Goal: Book appointment/travel/reservation

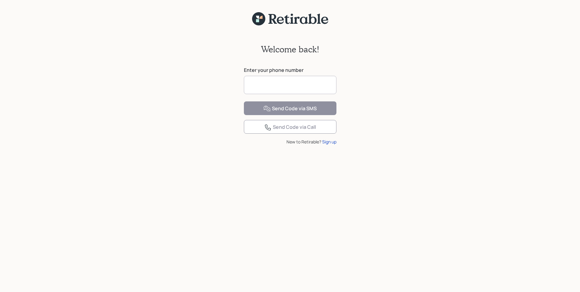
click at [278, 86] on input at bounding box center [290, 85] width 93 height 18
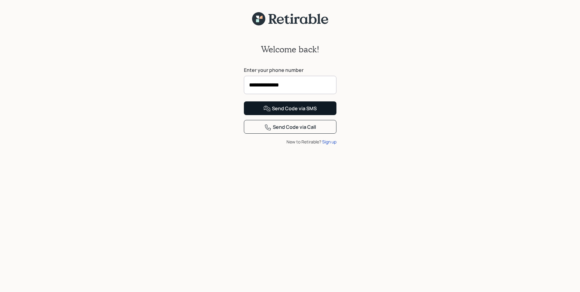
type input "**********"
click at [289, 112] on div "Send Code via SMS" at bounding box center [289, 108] width 53 height 7
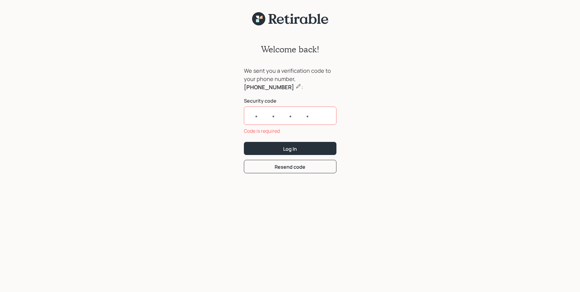
click at [260, 117] on input "text" at bounding box center [290, 116] width 93 height 18
paste input "2085"
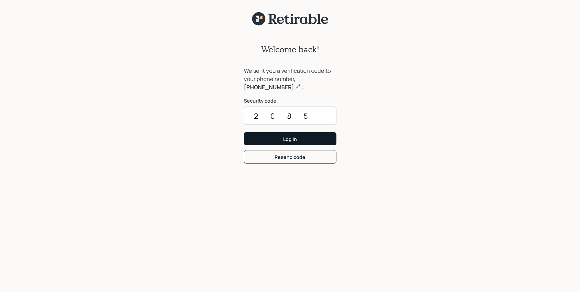
type input "2085"
click at [292, 141] on div "Log In" at bounding box center [290, 139] width 14 height 7
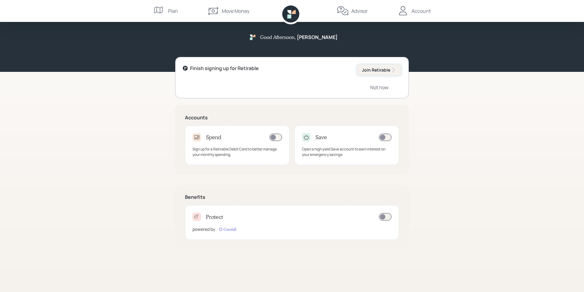
click at [387, 74] on button "Join Retirable" at bounding box center [379, 70] width 44 height 11
click at [418, 11] on div "Account" at bounding box center [421, 10] width 19 height 7
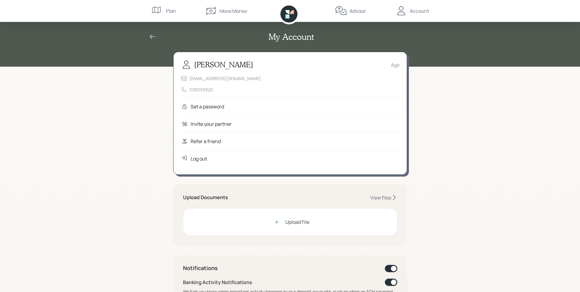
click at [356, 12] on div "Advisor" at bounding box center [357, 10] width 16 height 7
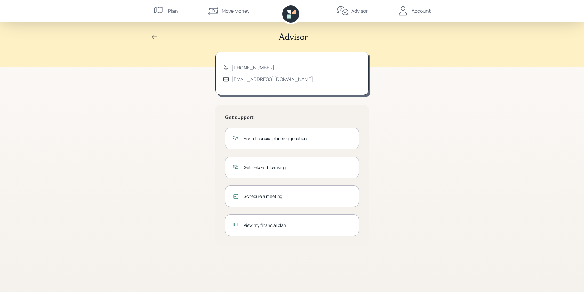
click at [170, 11] on div "Plan" at bounding box center [173, 10] width 10 height 7
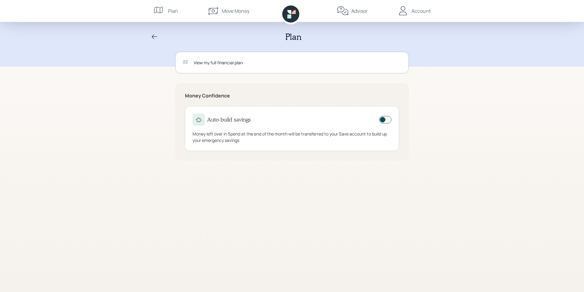
click at [210, 62] on div "View my full financial plan" at bounding box center [298, 62] width 208 height 6
click at [150, 34] on div "Plan" at bounding box center [292, 37] width 292 height 10
click at [153, 37] on icon at bounding box center [154, 36] width 7 height 7
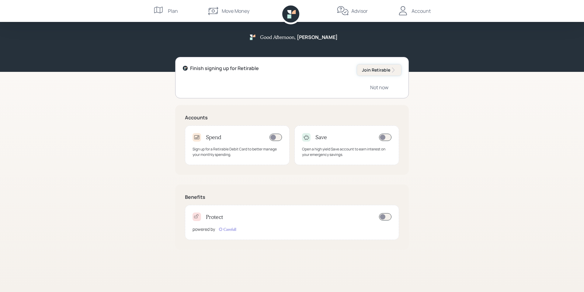
click at [390, 69] on div "Join Retirable" at bounding box center [379, 70] width 34 height 6
click at [382, 88] on div "Not now" at bounding box center [379, 87] width 18 height 7
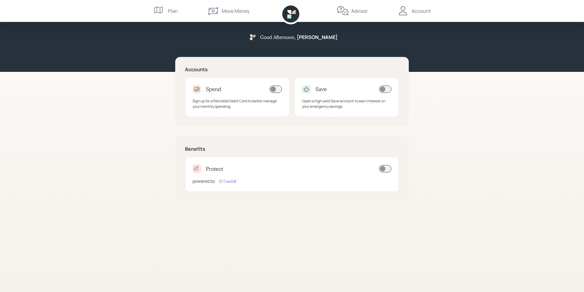
click at [217, 169] on h4 "Protect" at bounding box center [214, 169] width 17 height 7
click at [426, 13] on div "Account" at bounding box center [421, 10] width 19 height 7
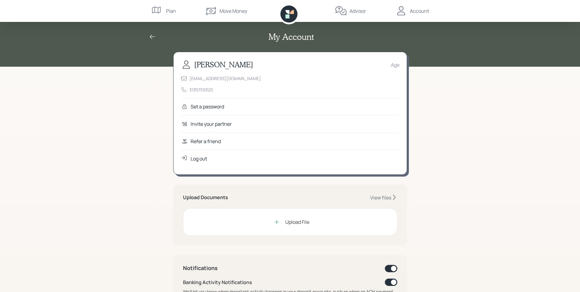
click at [238, 15] on div "Move Money" at bounding box center [226, 11] width 42 height 22
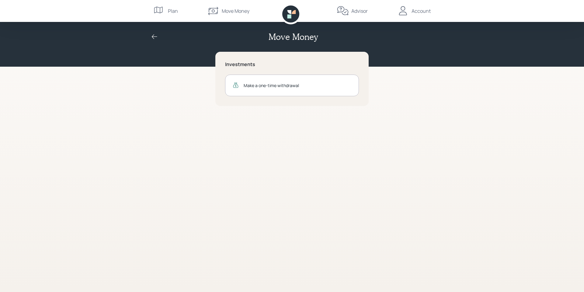
click at [351, 11] on div "Advisor" at bounding box center [352, 11] width 31 height 22
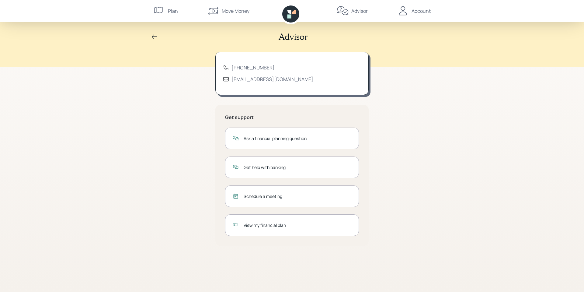
click at [276, 197] on div "Schedule a meeting" at bounding box center [298, 196] width 108 height 6
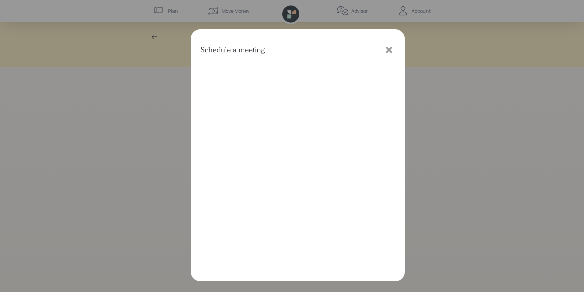
click at [388, 52] on icon at bounding box center [389, 50] width 6 height 6
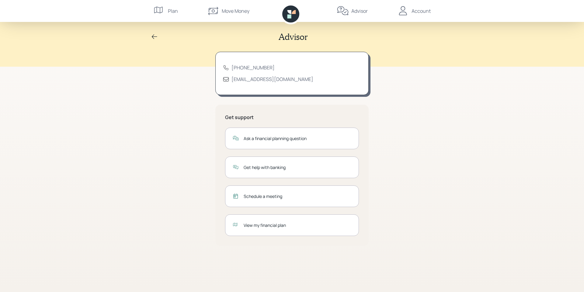
click at [423, 13] on div "Account" at bounding box center [421, 10] width 19 height 7
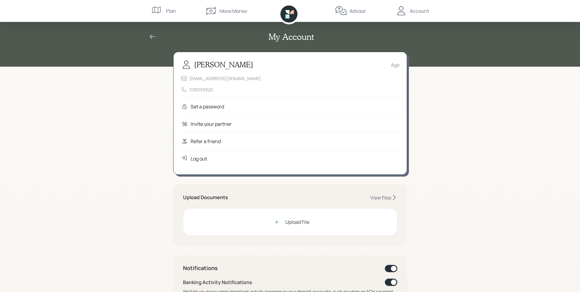
click at [353, 10] on div "Advisor" at bounding box center [357, 10] width 16 height 7
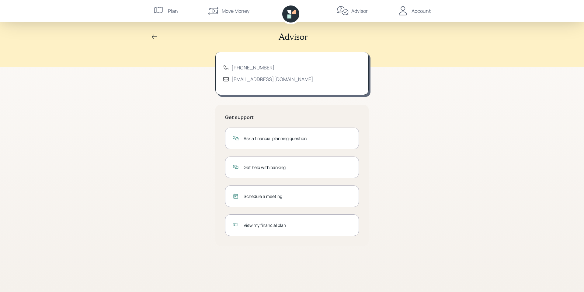
click at [270, 193] on div "Schedule a meeting" at bounding box center [298, 196] width 108 height 6
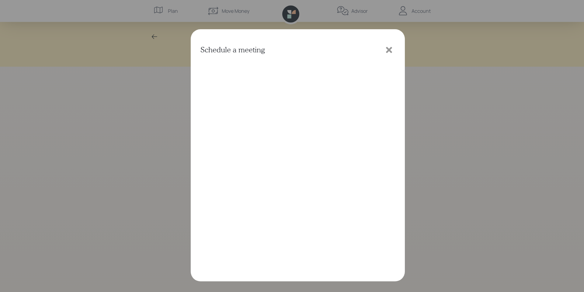
click at [388, 49] on icon at bounding box center [389, 50] width 6 height 6
